Goal: Find specific page/section: Find specific page/section

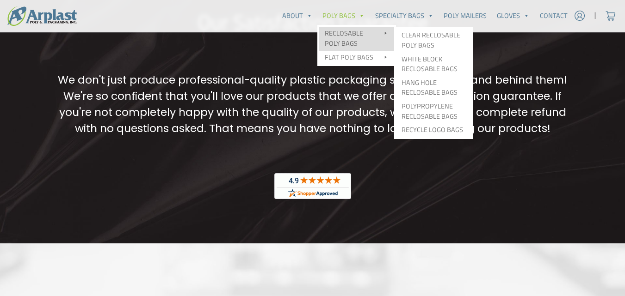
click at [354, 34] on link "Reclosable Poly Bags" at bounding box center [356, 39] width 75 height 24
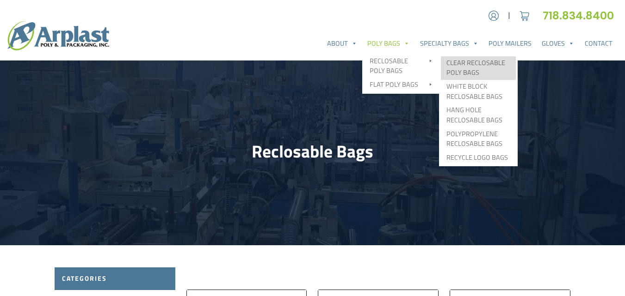
click at [489, 69] on link "Clear Reclosable Poly Bags" at bounding box center [478, 68] width 75 height 24
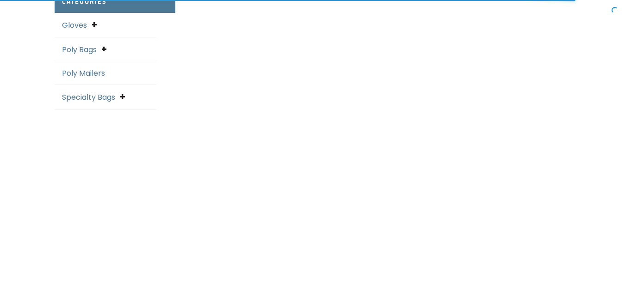
select select "25"
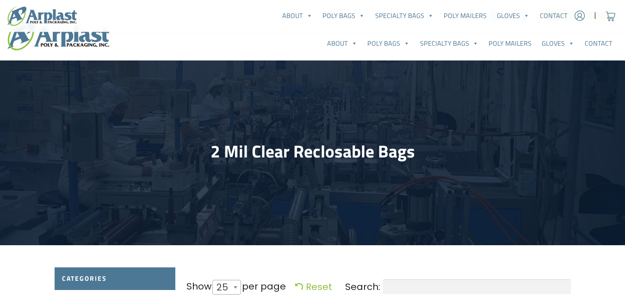
scroll to position [185, 0]
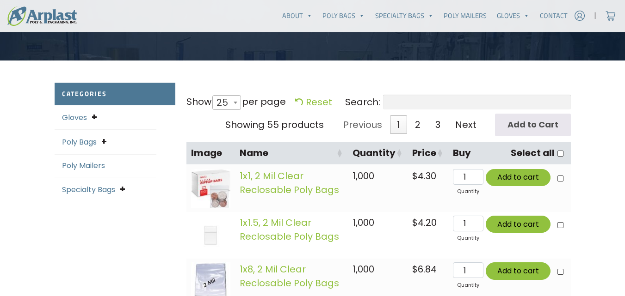
click at [514, 100] on input "Search:" at bounding box center [477, 102] width 188 height 15
paste input "ZIPSAN"
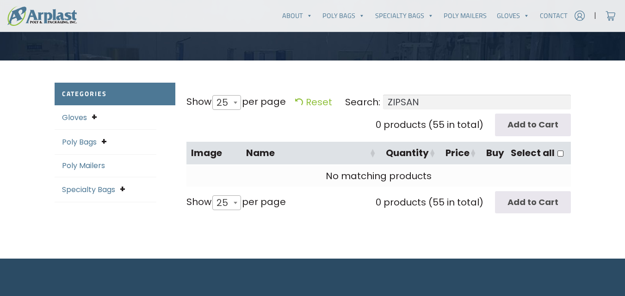
type input "ZIPSAN"
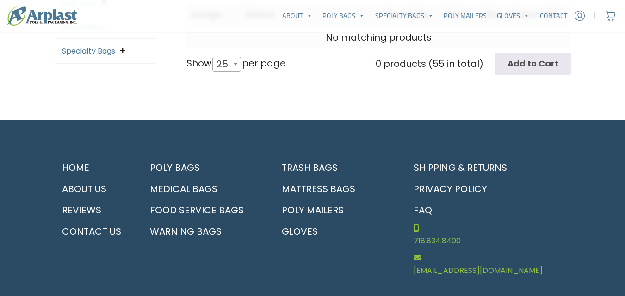
scroll to position [139, 0]
